Goal: Task Accomplishment & Management: Use online tool/utility

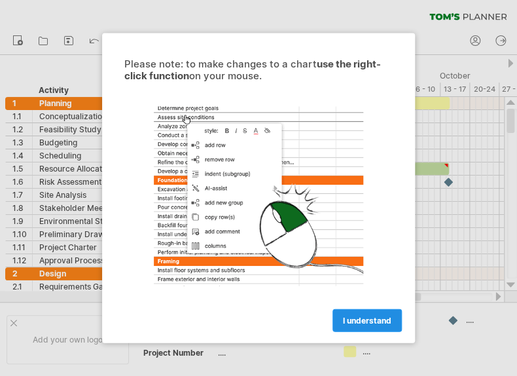
click at [336, 312] on link "I understand" at bounding box center [367, 320] width 69 height 23
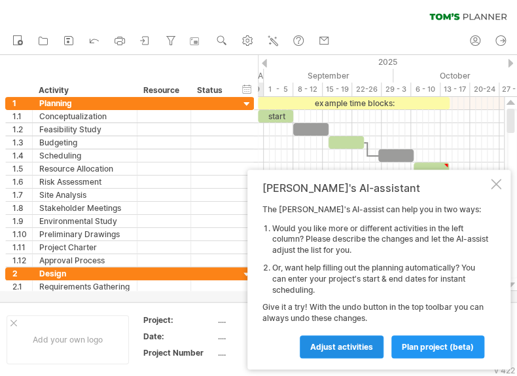
click at [347, 344] on span "Adjust activities" at bounding box center [341, 347] width 63 height 10
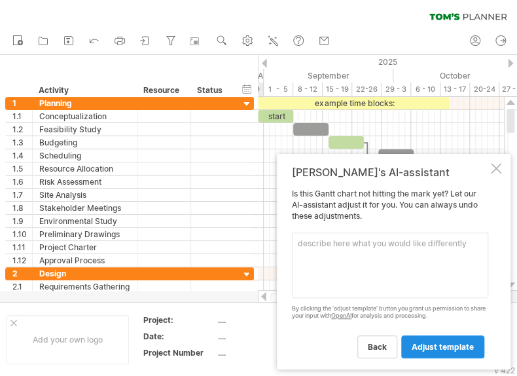
click at [427, 346] on span "adjust template" at bounding box center [443, 347] width 62 height 10
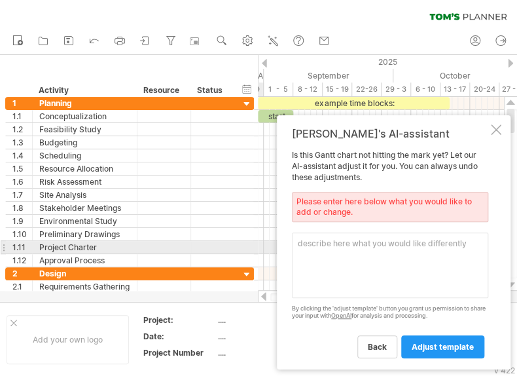
click at [392, 251] on textarea at bounding box center [390, 264] width 196 height 65
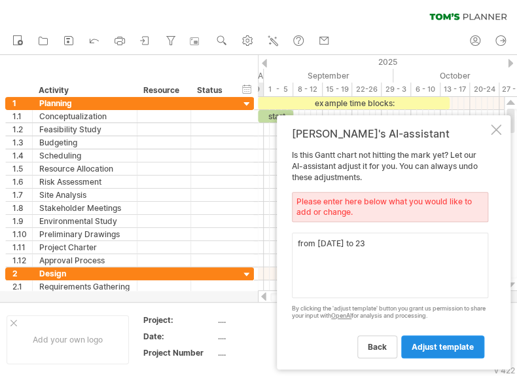
type textarea "from [DATE] to 23"
click at [432, 343] on span "adjust template" at bounding box center [443, 347] width 62 height 10
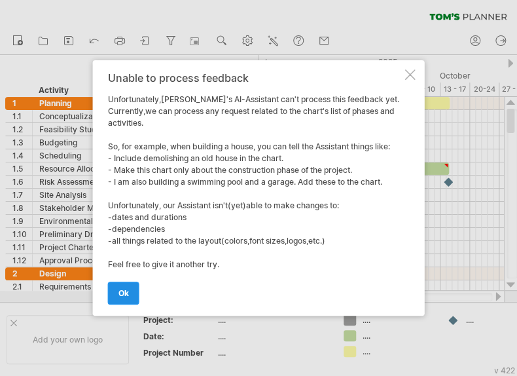
click at [131, 299] on link "ok" at bounding box center [123, 293] width 31 height 23
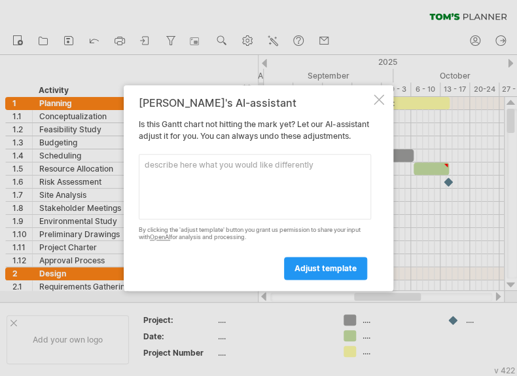
click at [380, 95] on div at bounding box center [379, 99] width 10 height 10
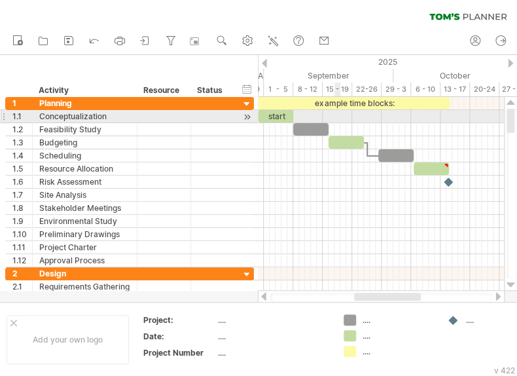
click at [336, 119] on div at bounding box center [381, 116] width 246 height 13
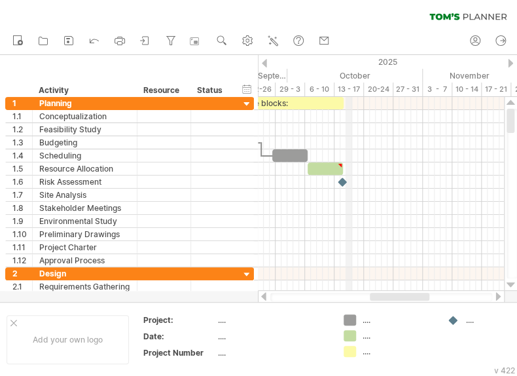
click at [347, 79] on div "October" at bounding box center [356, 76] width 136 height 14
click at [350, 69] on div "October" at bounding box center [356, 76] width 136 height 14
click at [356, 65] on div "2025" at bounding box center [160, 62] width 1031 height 14
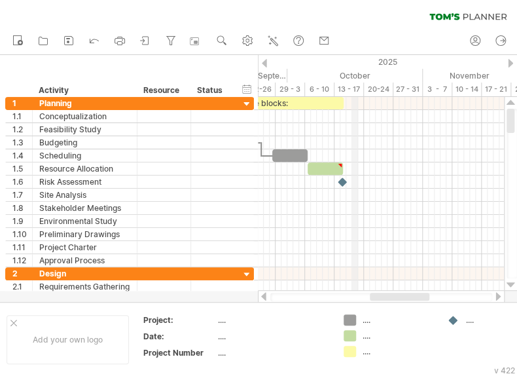
click at [356, 65] on div "2025" at bounding box center [160, 62] width 1031 height 14
click at [370, 68] on div "2025" at bounding box center [160, 62] width 1031 height 14
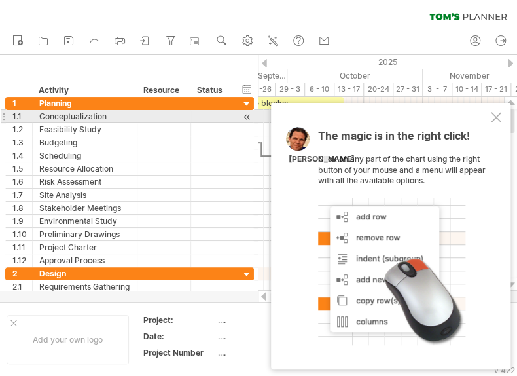
click at [496, 114] on div at bounding box center [496, 117] width 10 height 10
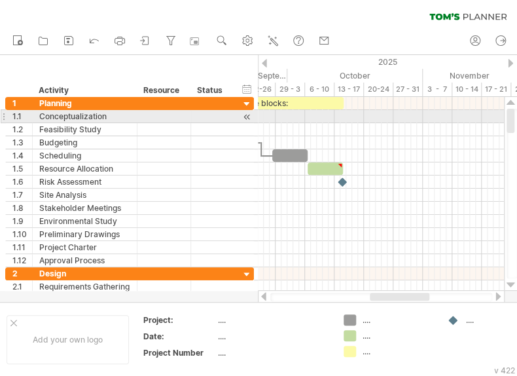
click at [496, 114] on div at bounding box center [381, 116] width 246 height 13
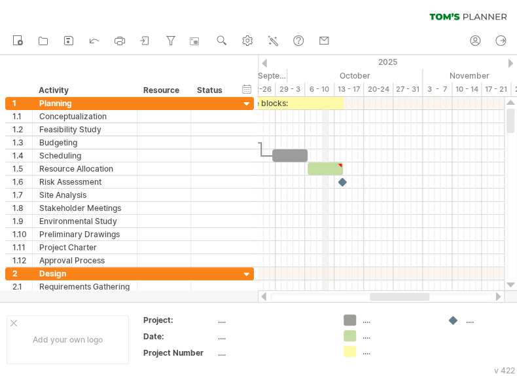
click at [325, 83] on div "6 - 10" at bounding box center [319, 90] width 29 height 14
click at [264, 59] on div at bounding box center [264, 63] width 5 height 9
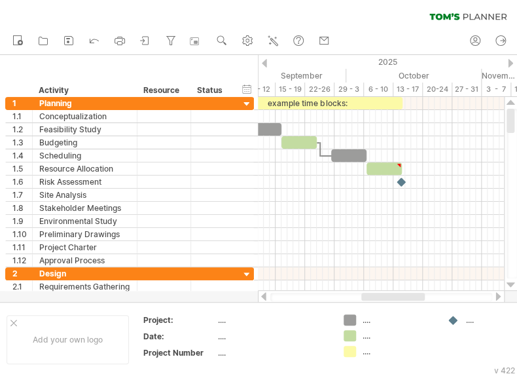
click at [506, 57] on div "2025" at bounding box center [219, 62] width 1031 height 14
click at [508, 59] on div at bounding box center [510, 63] width 5 height 9
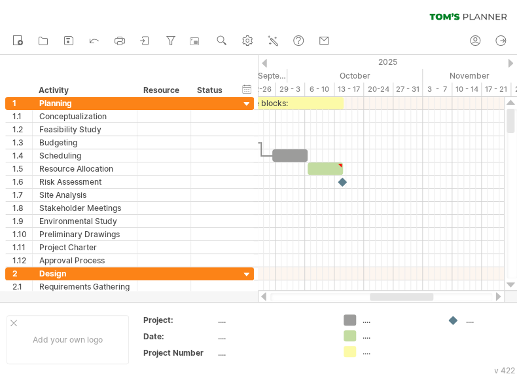
click at [508, 59] on div at bounding box center [510, 63] width 5 height 9
